Goal: Information Seeking & Learning: Learn about a topic

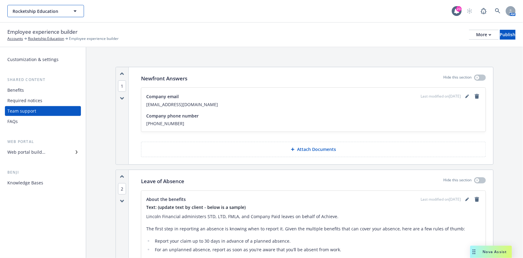
click at [69, 12] on button "Rocketship Education" at bounding box center [45, 11] width 77 height 12
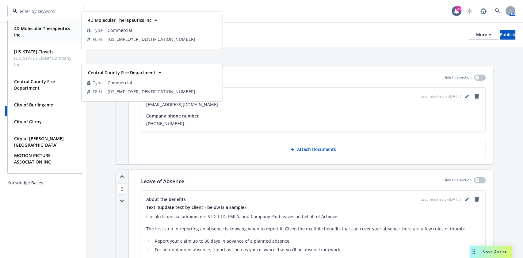
click at [36, 31] on span "4D Molecular Therapeutics Inc" at bounding box center [45, 31] width 62 height 13
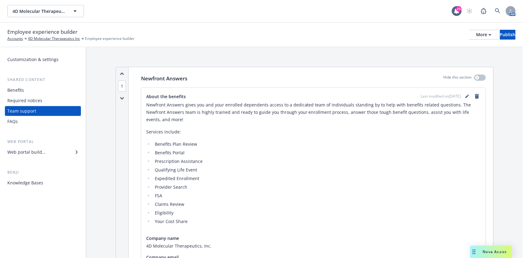
click at [46, 150] on div "Web portal builder" at bounding box center [42, 152] width 71 height 10
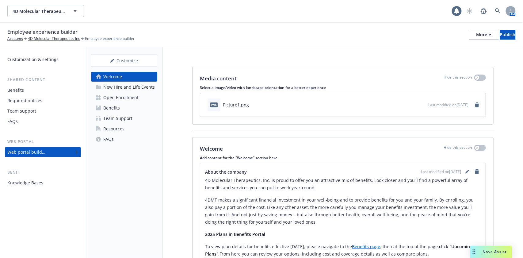
click at [125, 95] on div "Open Enrollment" at bounding box center [120, 98] width 35 height 10
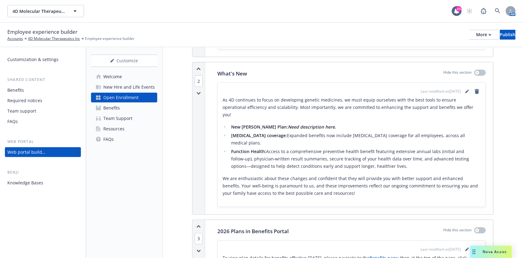
scroll to position [245, 0]
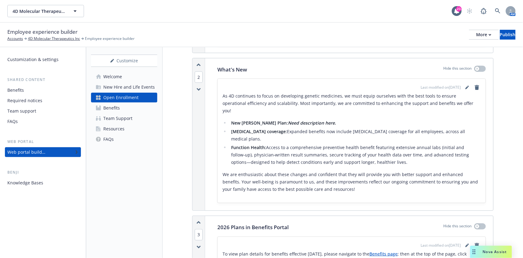
click at [403, 160] on li "Function Health: Access to a comprehensive preventive health benefit featuring …" at bounding box center [354, 155] width 251 height 22
drag, startPoint x: 406, startPoint y: 162, endPoint x: 225, endPoint y: 127, distance: 184.3
click at [225, 127] on ul "New [PERSON_NAME] Plan: Need description here. [MEDICAL_DATA] coverage: Expande…" at bounding box center [352, 142] width 258 height 47
copy ul "New [PERSON_NAME] Plan: Need description here. [MEDICAL_DATA] coverage: Expande…"
